Goal: Transaction & Acquisition: Purchase product/service

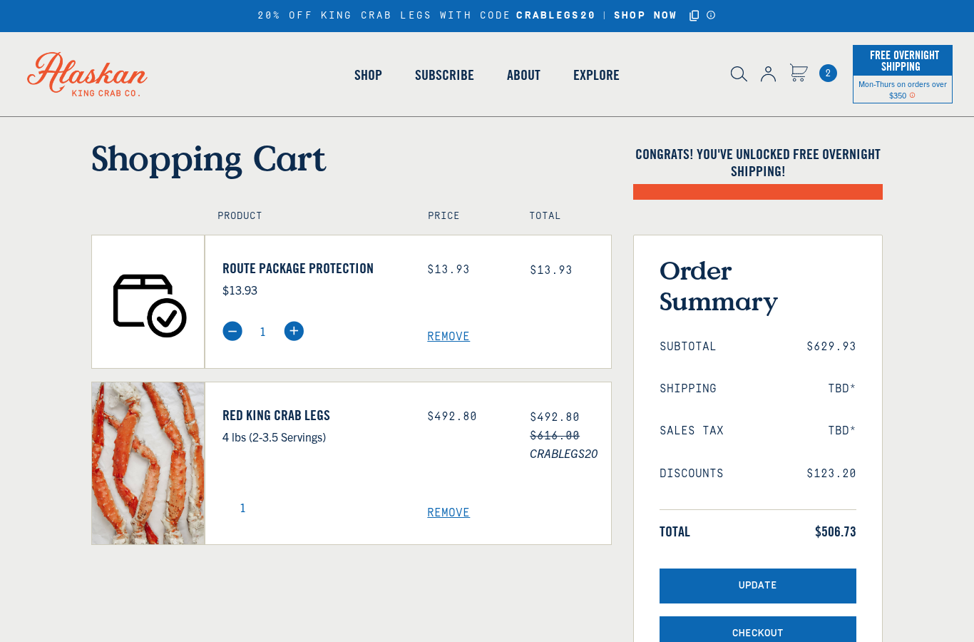
select select "40826592231503"
select select "40826730905679"
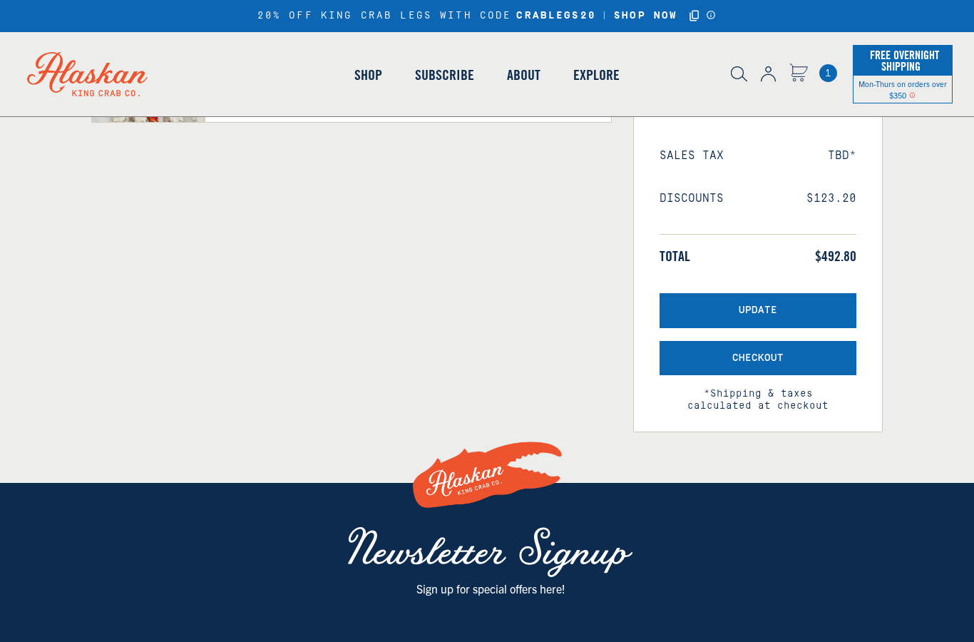
select select "40826592231503"
select select "40826730905679"
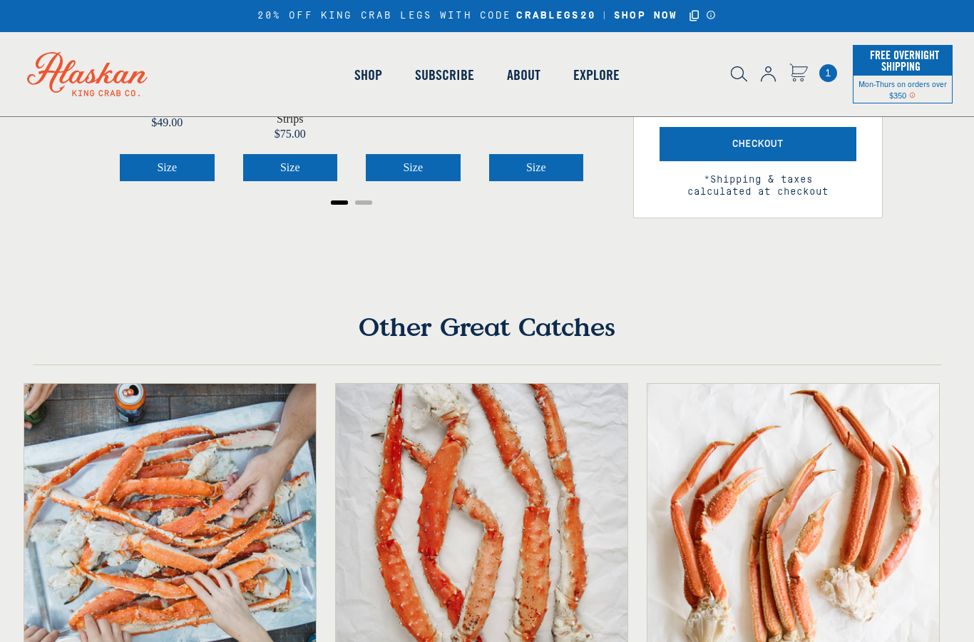
scroll to position [61, 0]
